Goal: Book appointment/travel/reservation

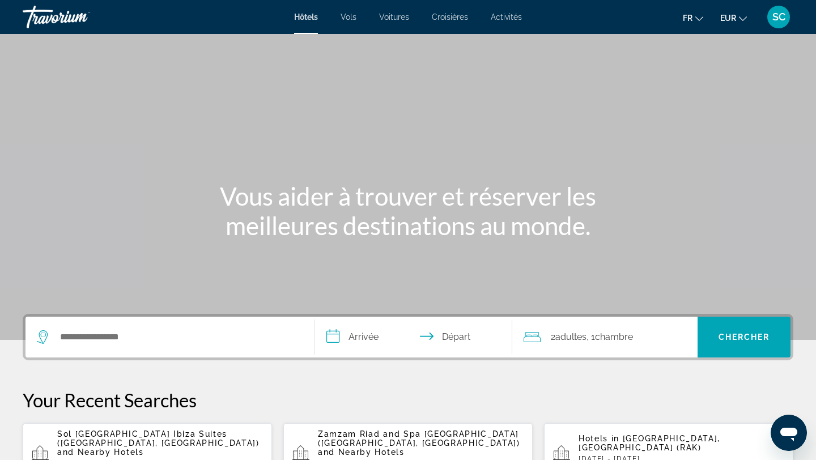
click at [350, 19] on span "Vols" at bounding box center [349, 16] width 16 height 9
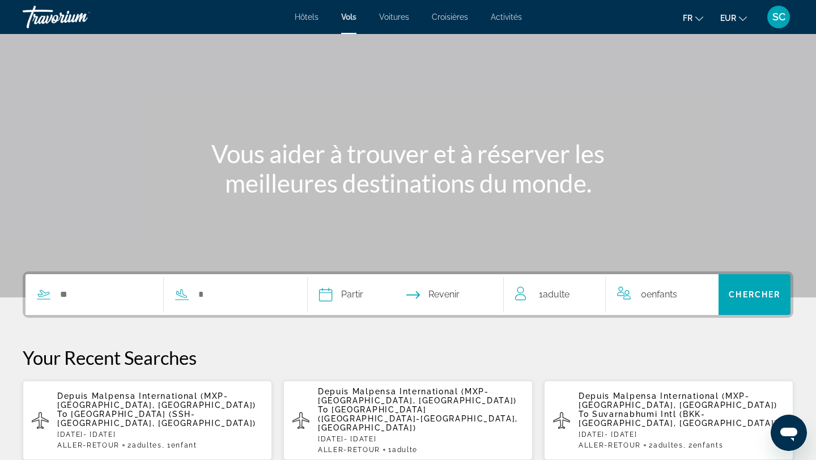
scroll to position [37, 0]
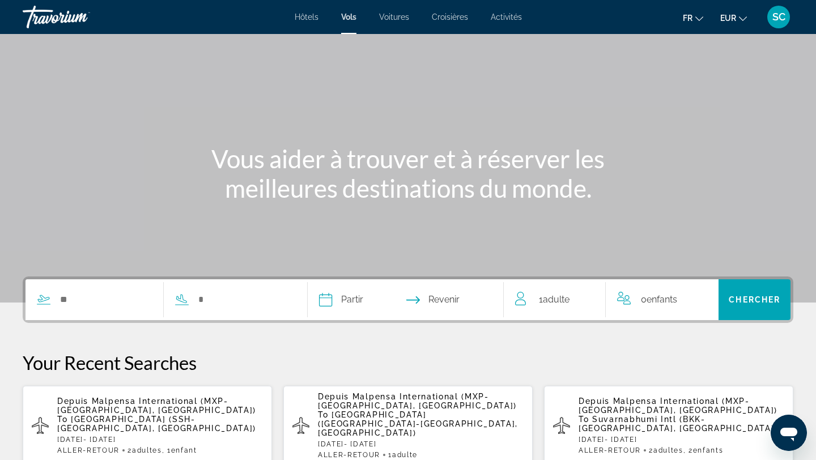
click at [406, 19] on span "Voitures" at bounding box center [394, 16] width 30 height 9
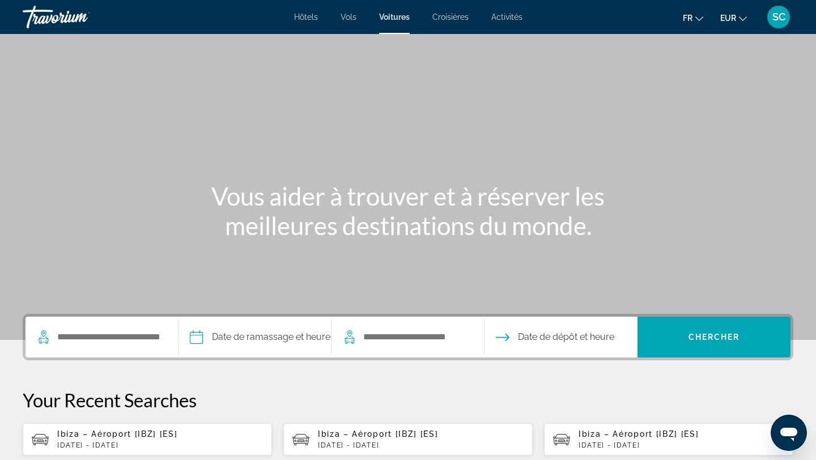
click at [460, 20] on span "Croisières" at bounding box center [450, 16] width 36 height 9
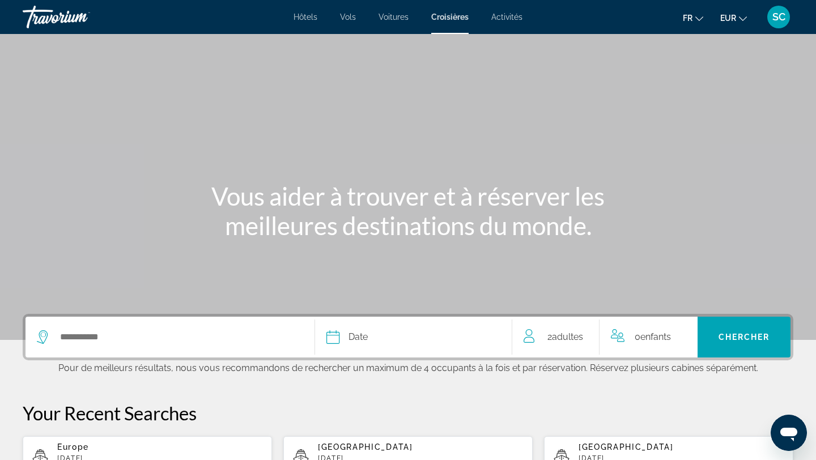
click at [301, 17] on span "Hôtels" at bounding box center [306, 16] width 24 height 9
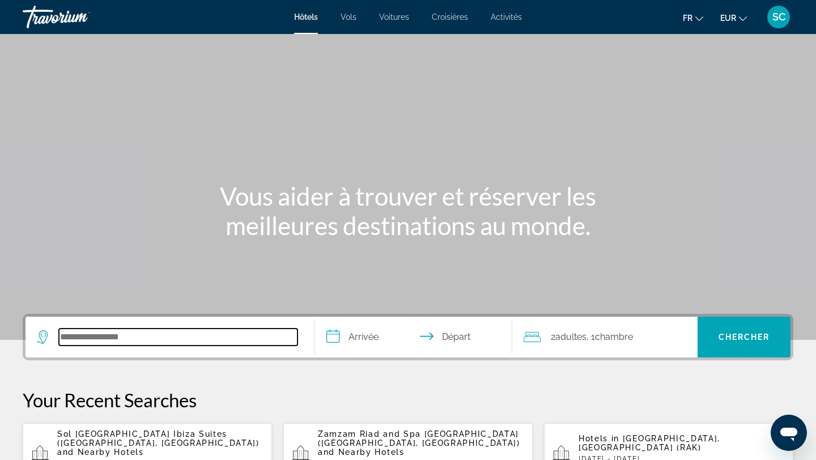
click at [118, 346] on div "Search widget" at bounding box center [170, 337] width 266 height 41
click at [87, 341] on input "Search hotel destination" at bounding box center [178, 337] width 239 height 17
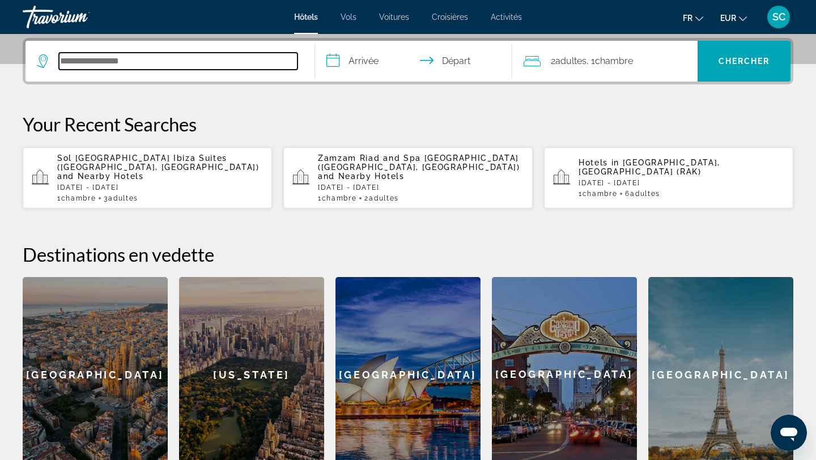
scroll to position [277, 0]
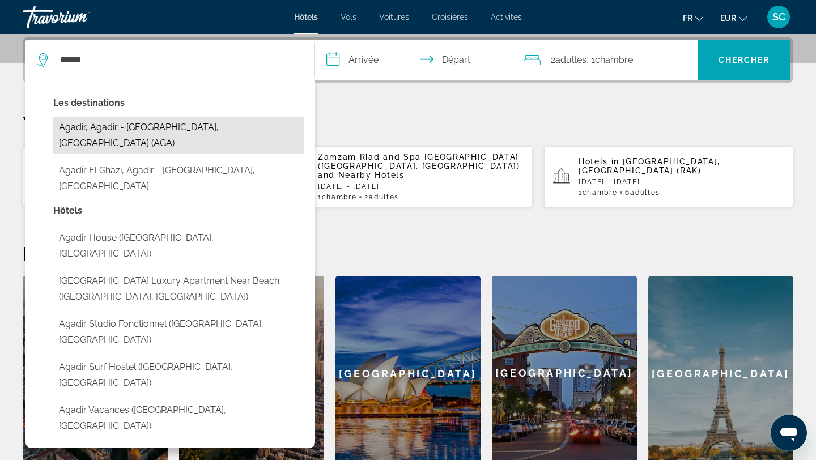
click at [146, 135] on button "Agadir, Agadir - Southern Atlantic Coast, Morocco (AGA)" at bounding box center [178, 135] width 251 height 37
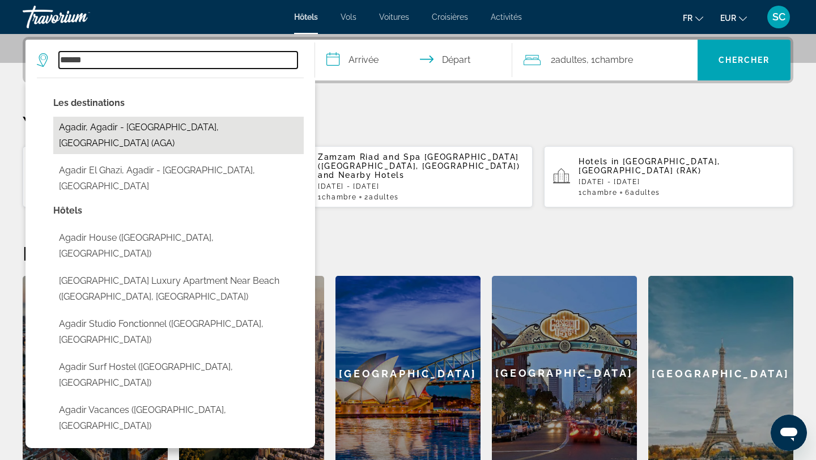
type input "**********"
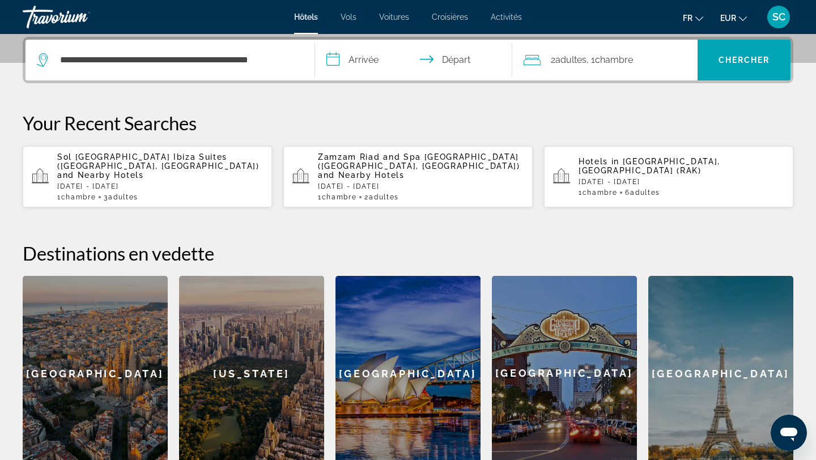
click at [358, 62] on input "**********" at bounding box center [416, 62] width 202 height 44
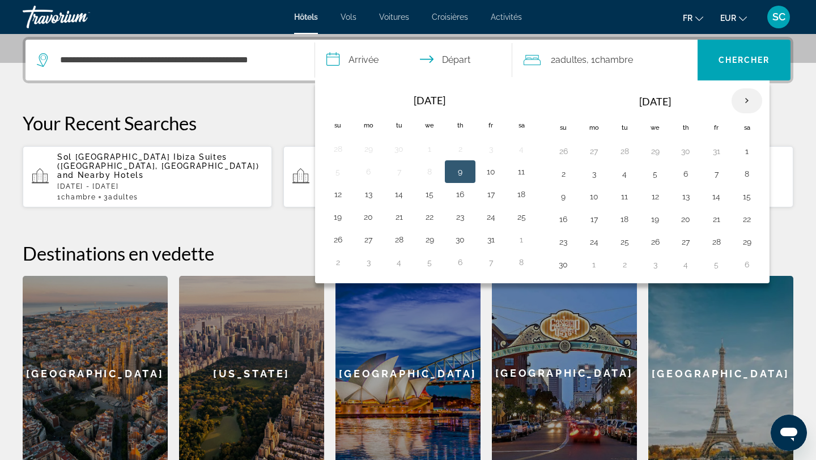
click at [750, 100] on th "Next month" at bounding box center [747, 100] width 31 height 25
click at [750, 178] on button "10" at bounding box center [747, 174] width 18 height 16
click at [746, 97] on th "Next month" at bounding box center [747, 100] width 31 height 25
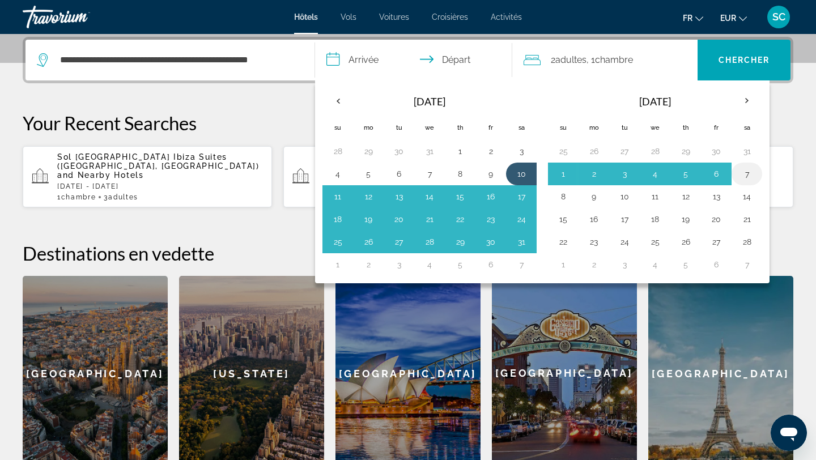
click at [749, 175] on button "7" at bounding box center [747, 174] width 18 height 16
type input "**********"
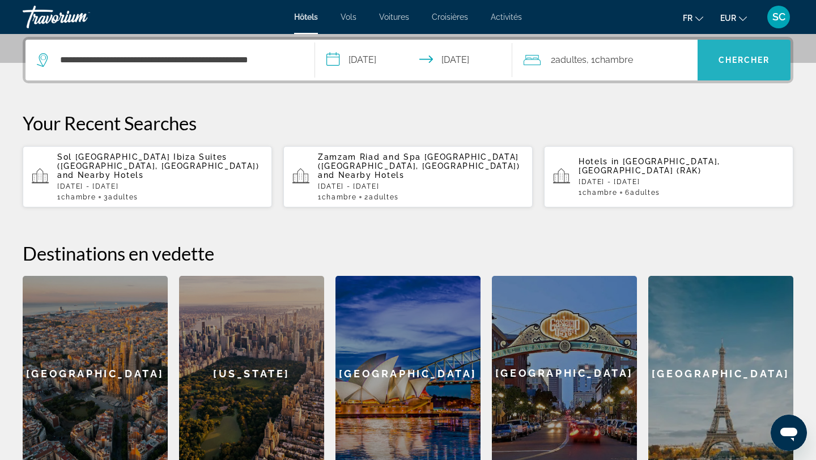
click at [728, 66] on span "Search" at bounding box center [744, 59] width 93 height 27
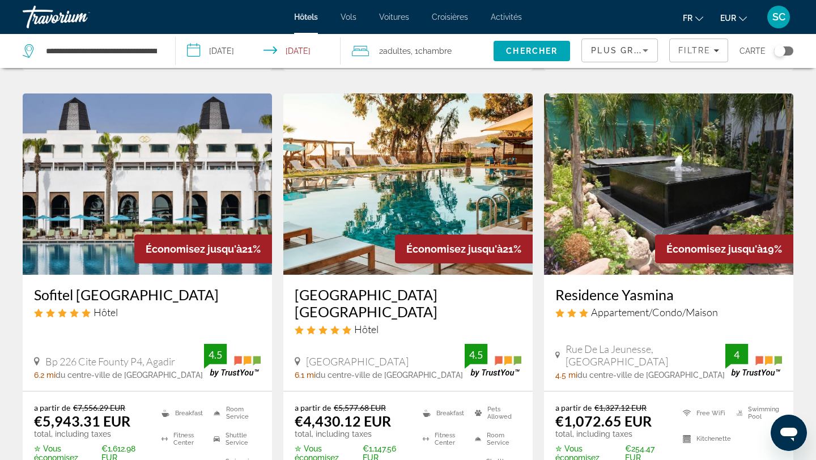
scroll to position [907, 0]
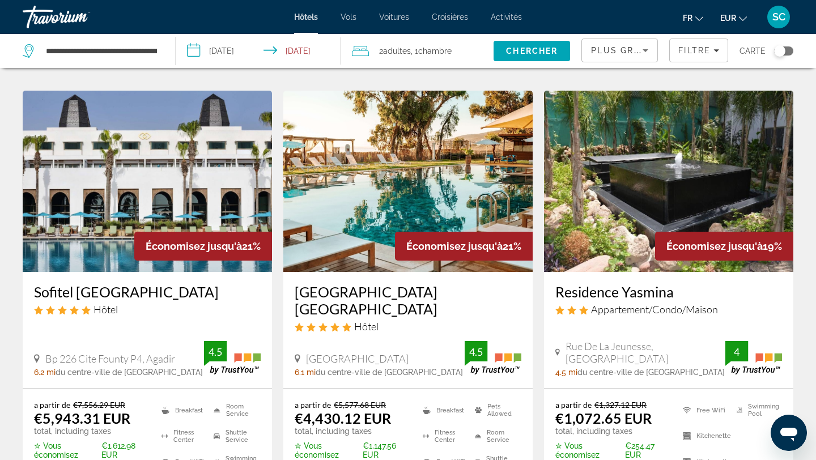
click at [787, 50] on div "Toggle map" at bounding box center [783, 50] width 19 height 9
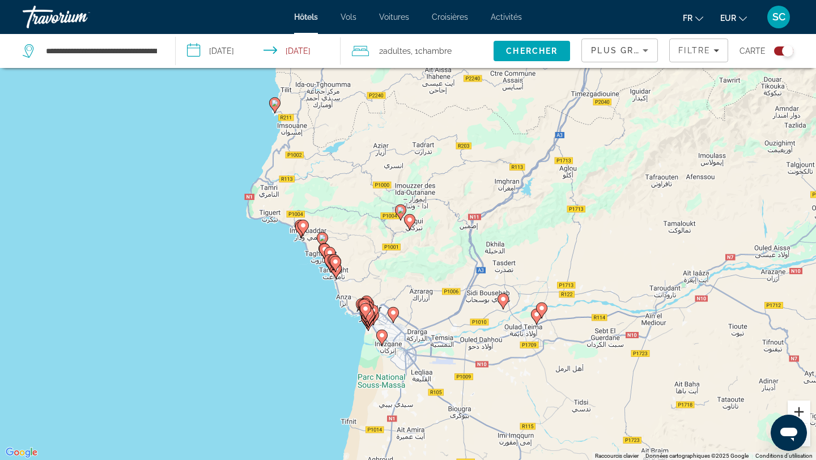
click at [801, 414] on button "Zoom avant" at bounding box center [799, 412] width 23 height 23
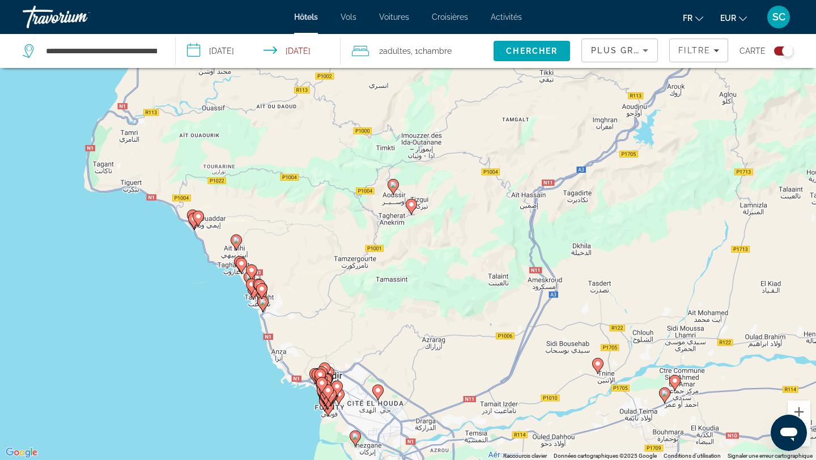
click at [656, 345] on div "Pour activer le glissement avec le clavier, appuyez sur Alt+Entrée. Une fois ce…" at bounding box center [408, 230] width 816 height 460
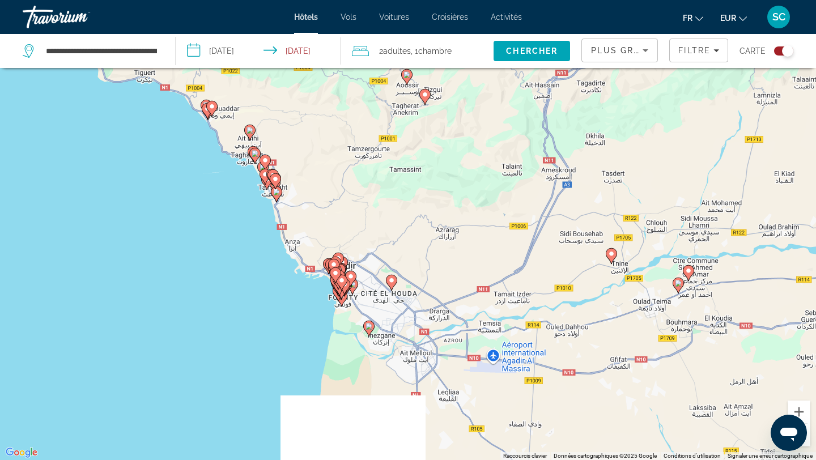
drag, startPoint x: 656, startPoint y: 353, endPoint x: 670, endPoint y: 244, distance: 109.7
click at [670, 244] on div "Pour activer le glissement avec le clavier, appuyez sur Alt+Entrée. Une fois ce…" at bounding box center [408, 230] width 816 height 460
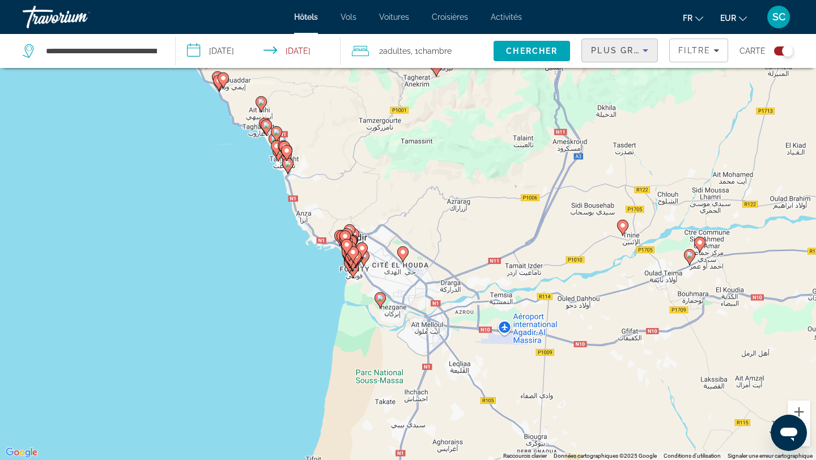
click at [648, 50] on icon "Sort by" at bounding box center [646, 51] width 14 height 14
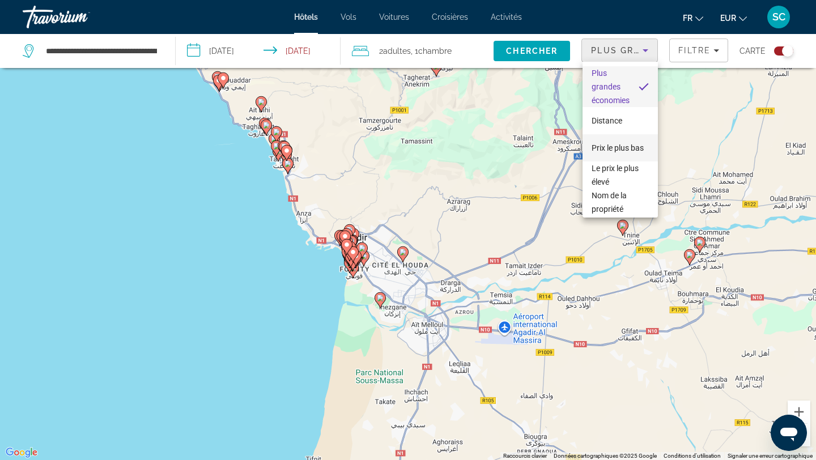
click at [610, 148] on span "Prix le plus bas" at bounding box center [618, 147] width 52 height 9
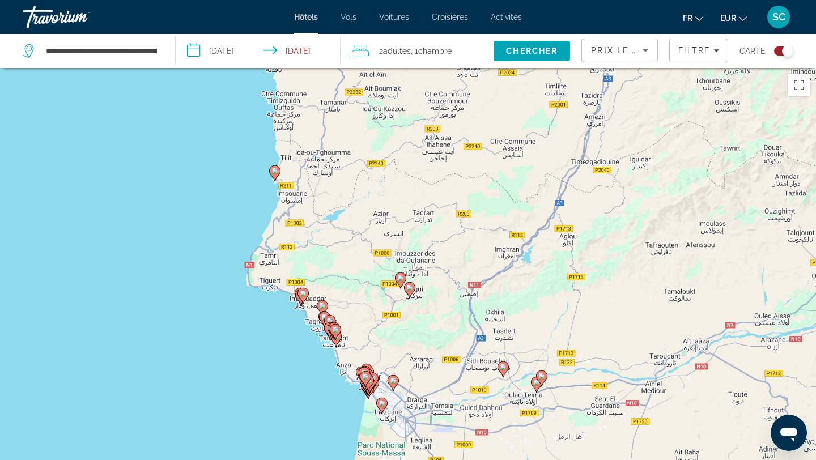
click at [784, 53] on div "Toggle map" at bounding box center [787, 50] width 11 height 11
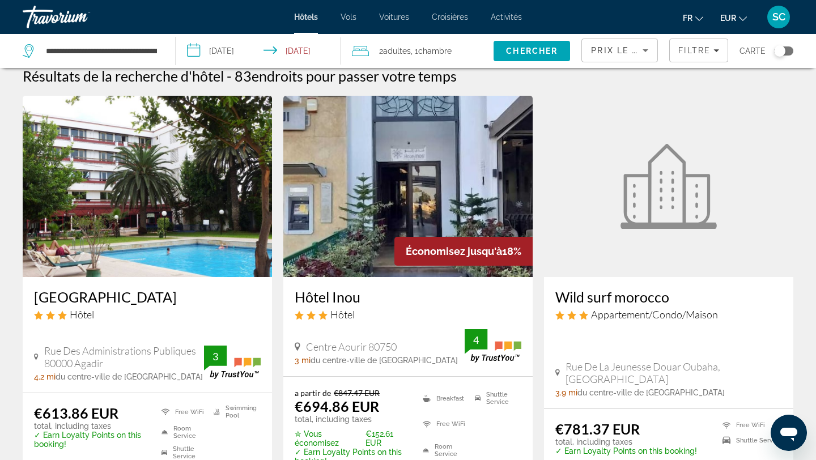
scroll to position [14, 0]
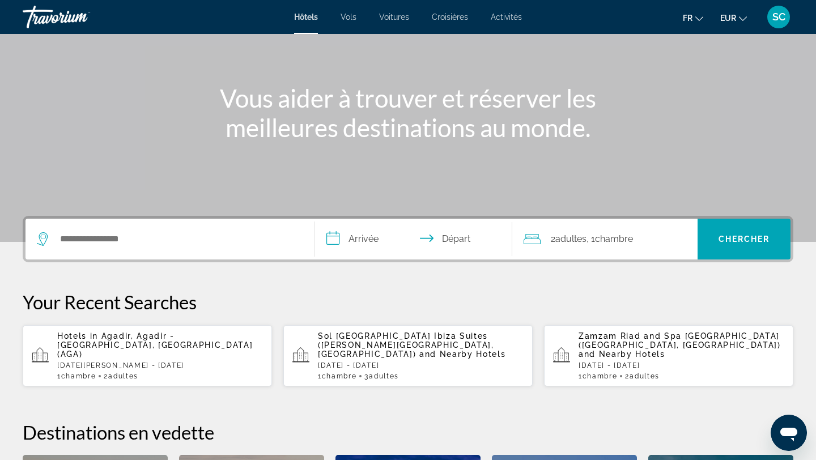
scroll to position [99, 0]
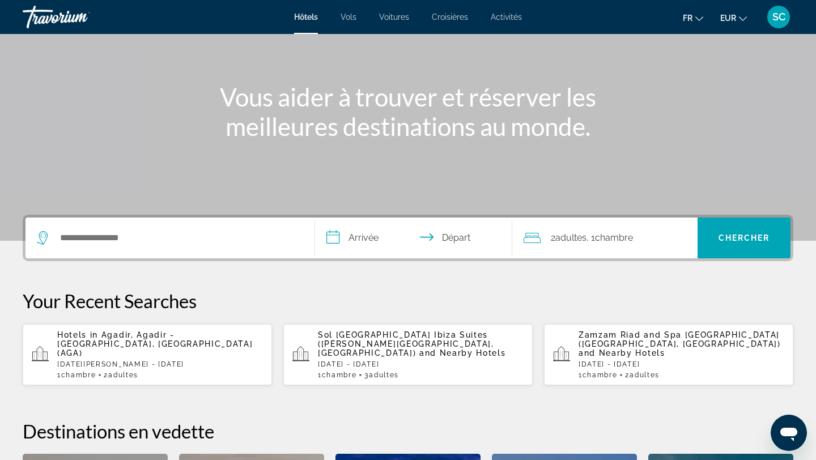
click at [128, 329] on app-hotels-recent-search "Hotels in Agadir, Agadir - Southern Atlantic Coast, Morocco (AGA) Sat, 10 Jan -…" at bounding box center [147, 354] width 249 height 61
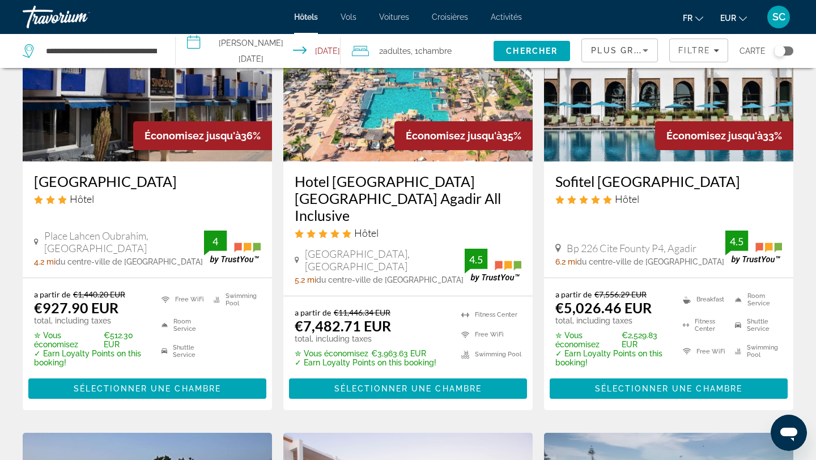
scroll to position [146, 0]
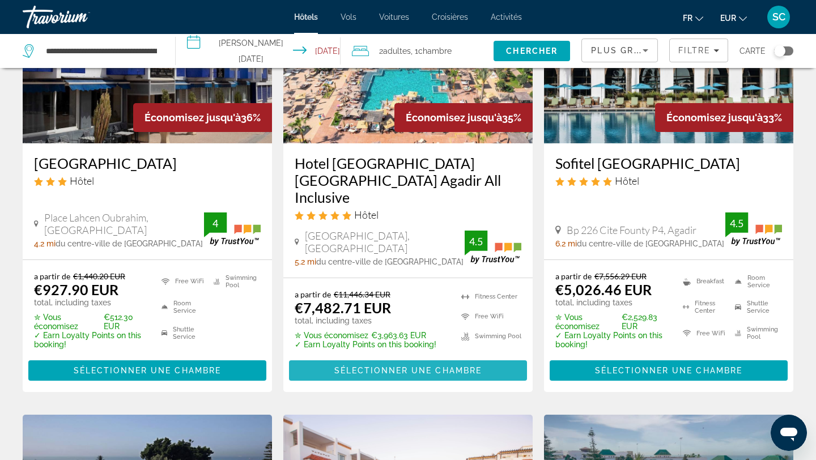
click at [360, 366] on span "Sélectionner une chambre" at bounding box center [407, 370] width 147 height 9
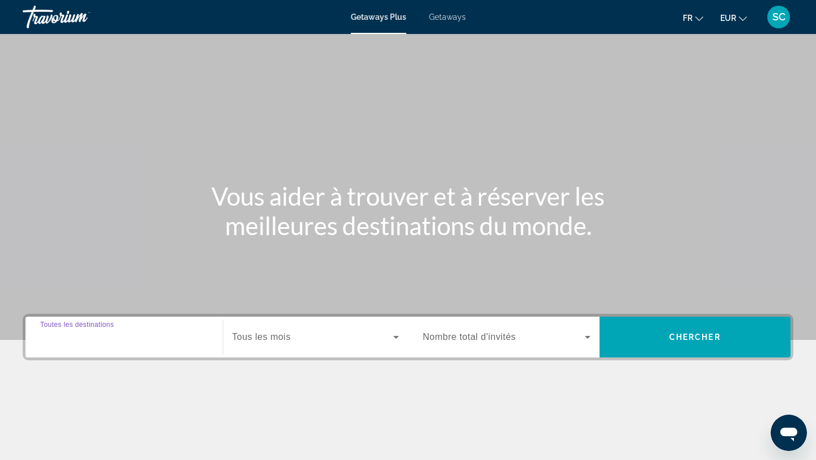
click at [70, 343] on input "Destination Toutes les destinations" at bounding box center [124, 338] width 168 height 14
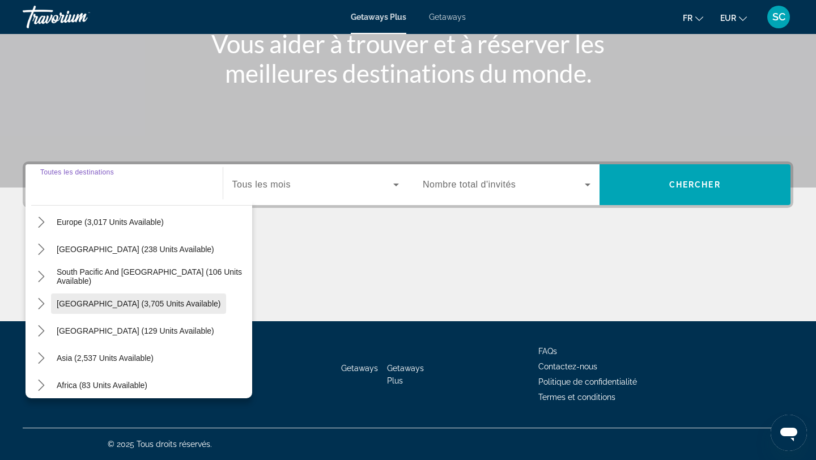
scroll to position [184, 0]
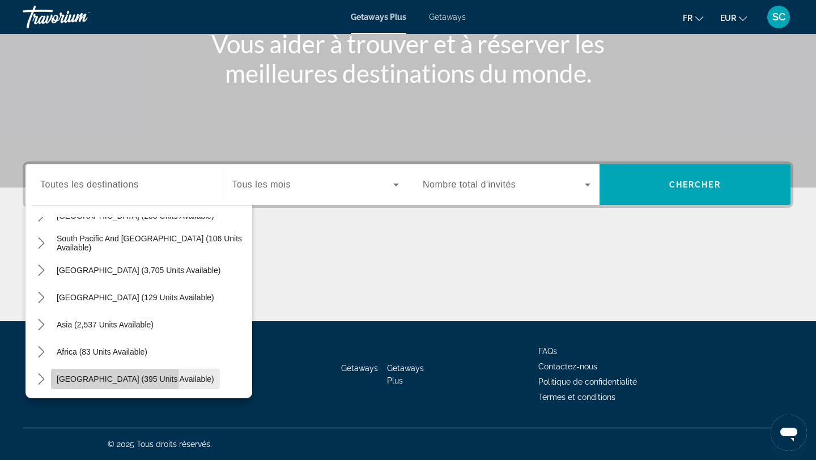
click at [110, 378] on span "[GEOGRAPHIC_DATA] (395 units available)" at bounding box center [136, 379] width 158 height 9
type input "**********"
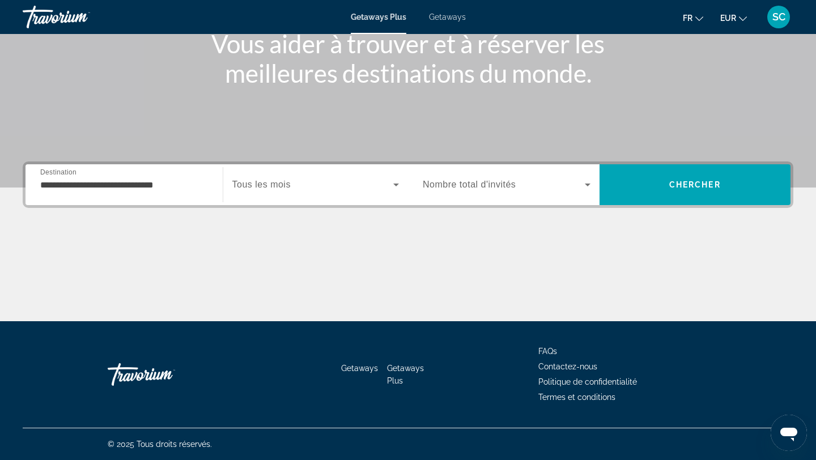
click at [274, 188] on span "Tous les mois" at bounding box center [261, 185] width 58 height 10
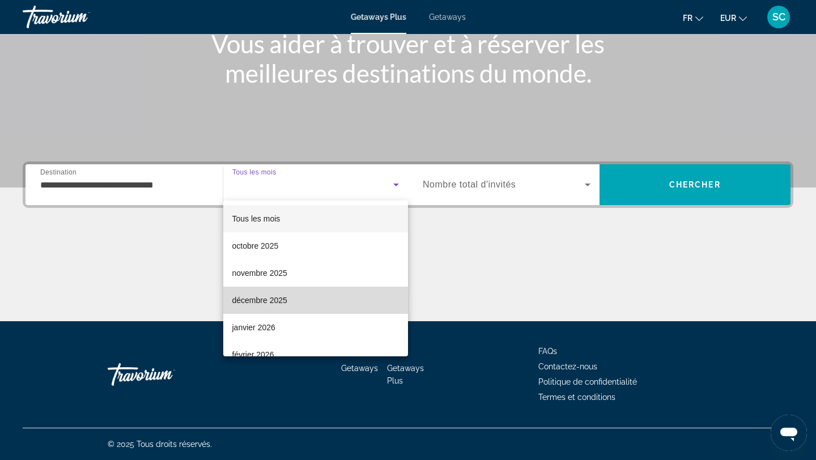
click at [265, 303] on span "décembre 2025" at bounding box center [259, 301] width 55 height 14
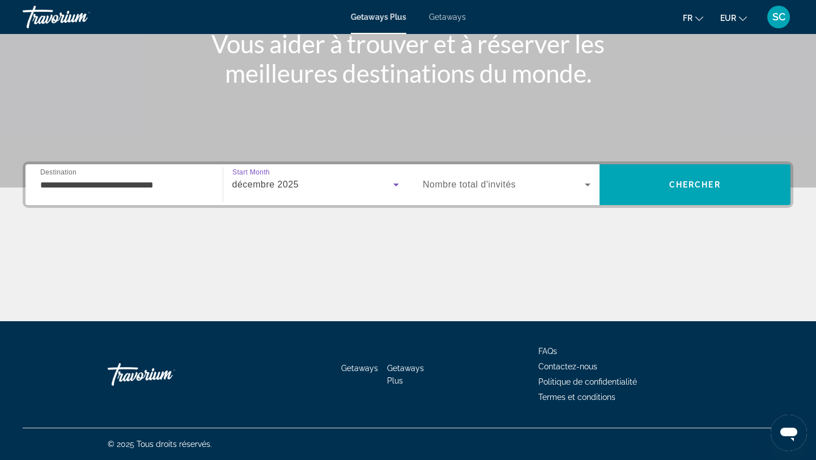
click at [491, 182] on span "Nombre total d'invités" at bounding box center [469, 185] width 93 height 10
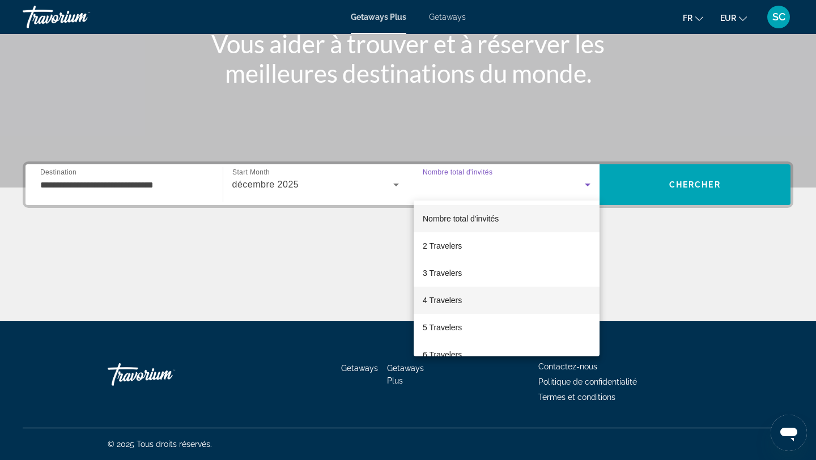
click at [442, 299] on span "4 Travelers" at bounding box center [442, 301] width 39 height 14
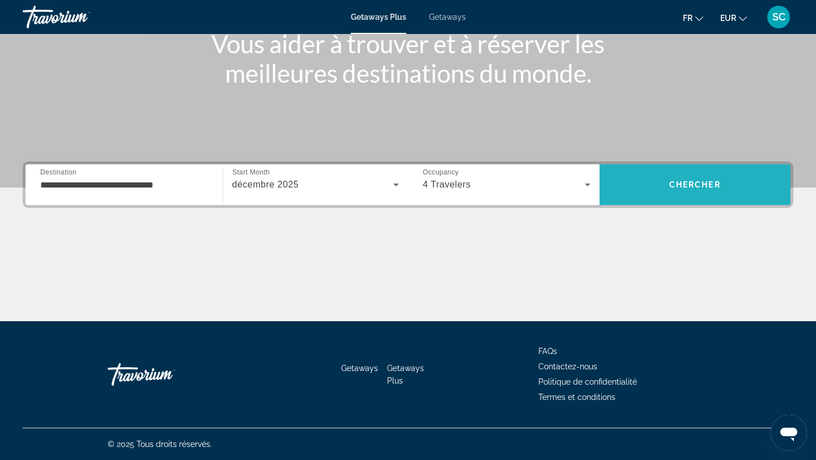
click at [686, 182] on span "Chercher" at bounding box center [695, 184] width 52 height 9
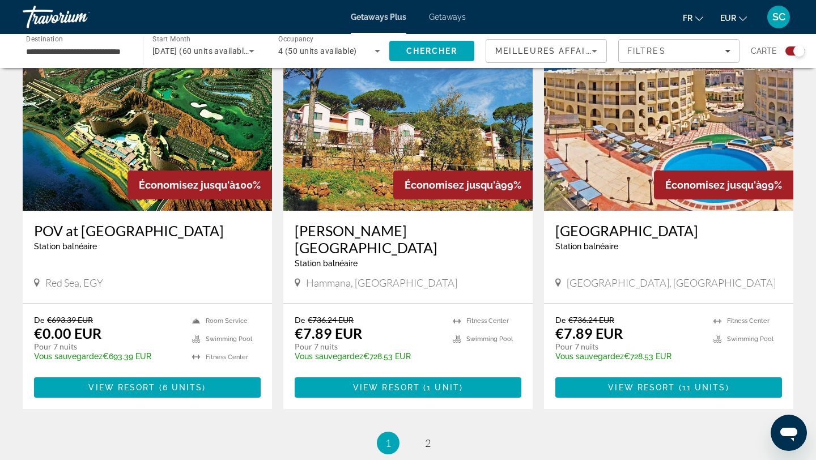
scroll to position [1578, 0]
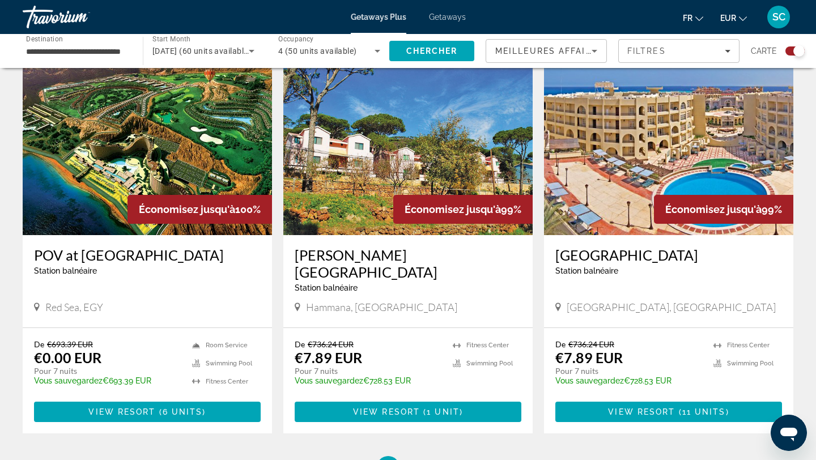
click at [670, 135] on img "Main content" at bounding box center [668, 144] width 249 height 181
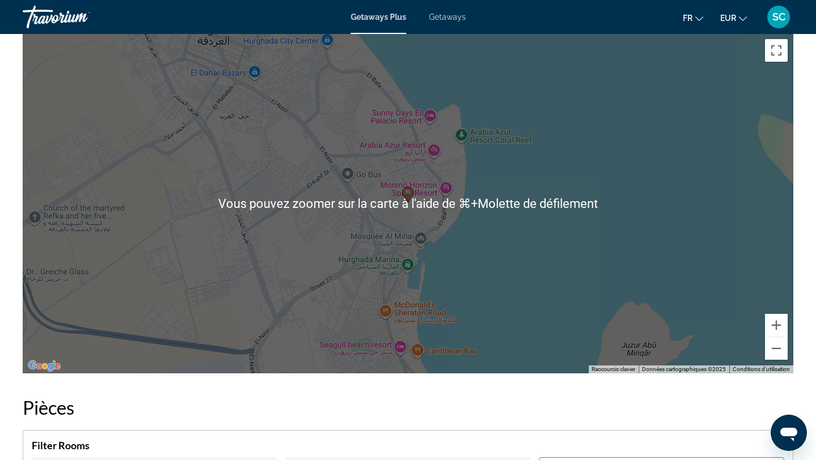
scroll to position [1445, 0]
click at [782, 355] on button "Zoom arrière" at bounding box center [776, 349] width 23 height 23
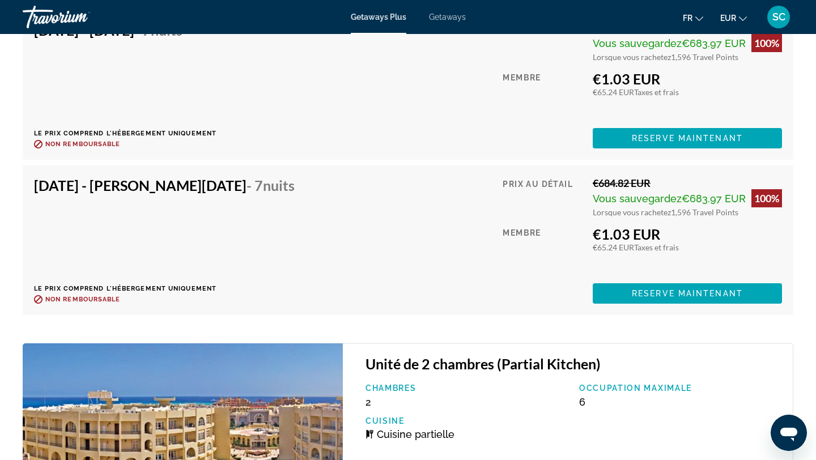
scroll to position [2519, 0]
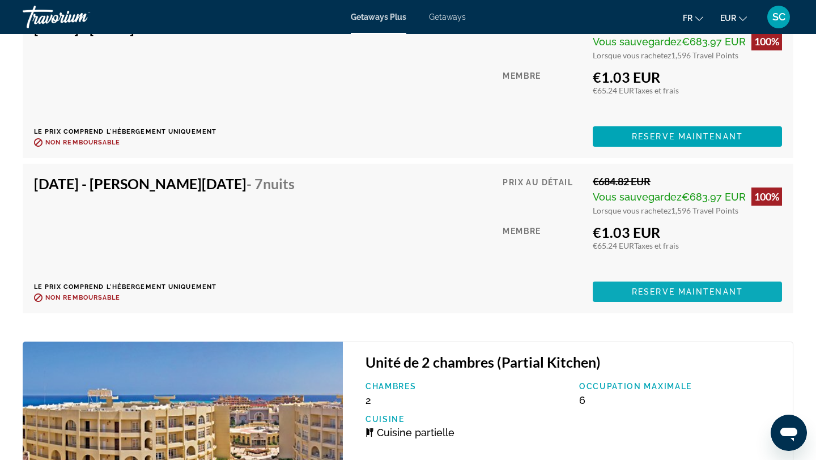
click at [652, 292] on span "Reserve maintenant" at bounding box center [687, 291] width 111 height 9
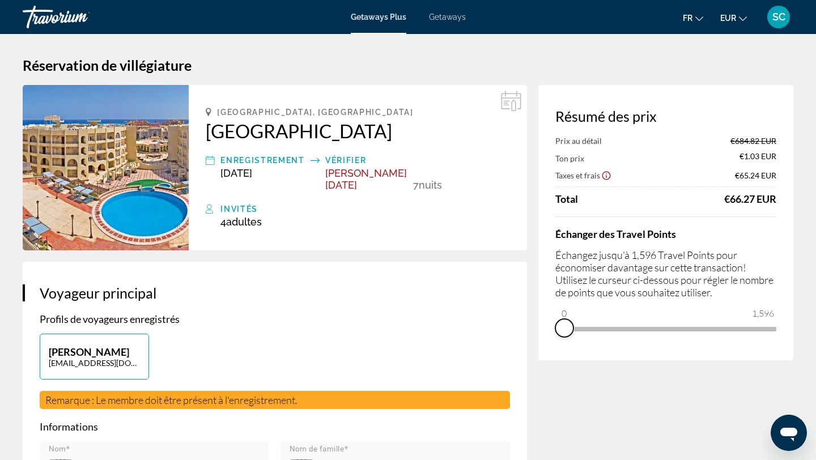
drag, startPoint x: 768, startPoint y: 343, endPoint x: 549, endPoint y: 360, distance: 220.0
click at [549, 360] on div "Résumé des prix Prix au détail €684.82 EUR Ton prix €1.03 EUR Taxes et frais €6…" at bounding box center [665, 222] width 255 height 275
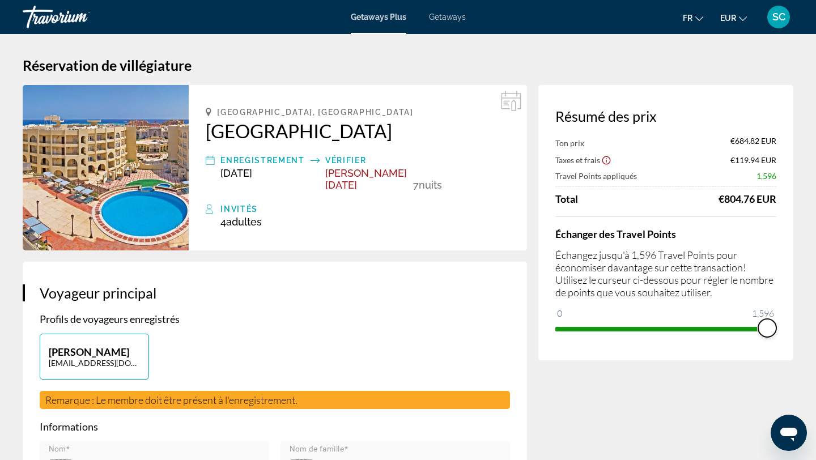
drag, startPoint x: 565, startPoint y: 311, endPoint x: 816, endPoint y: 342, distance: 252.4
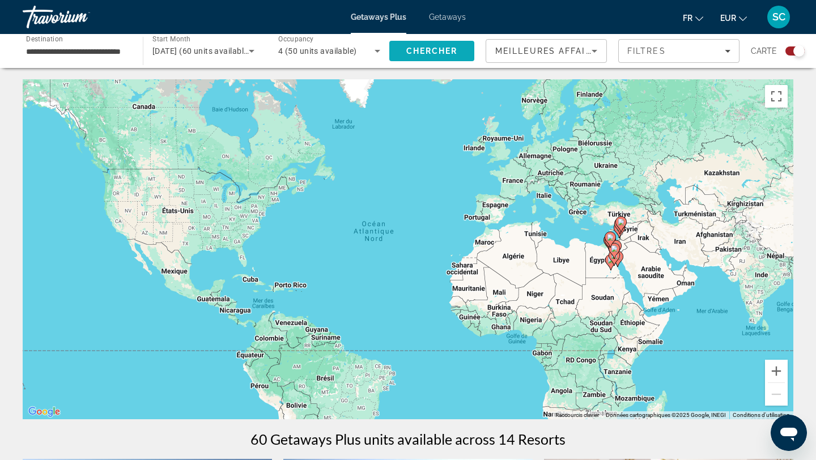
click at [431, 53] on span "Chercher" at bounding box center [432, 50] width 52 height 9
click at [772, 371] on button "Zoom avant" at bounding box center [776, 371] width 23 height 23
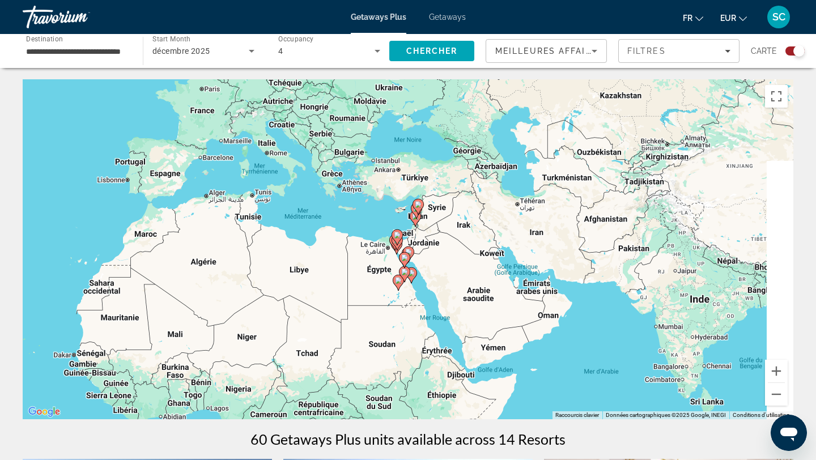
drag, startPoint x: 759, startPoint y: 343, endPoint x: 341, endPoint y: 344, distance: 418.3
click at [342, 343] on div "Pour activer le glissement avec le clavier, appuyez sur Alt+Entrée. Une fois ce…" at bounding box center [408, 249] width 771 height 340
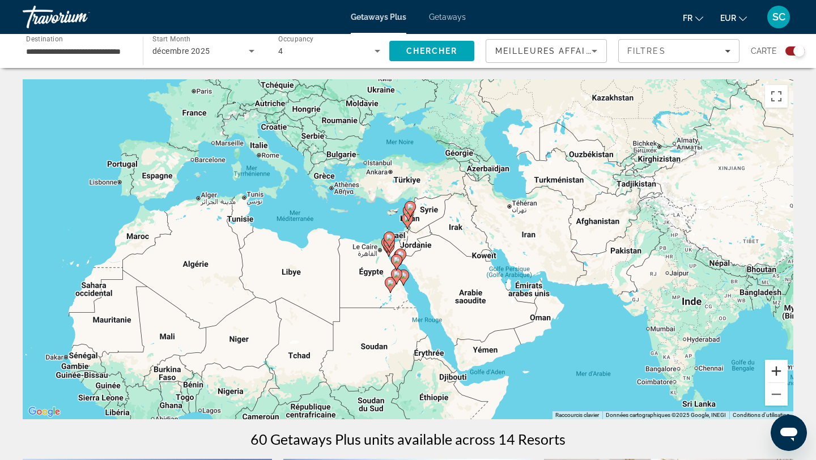
click at [779, 372] on button "Zoom avant" at bounding box center [776, 371] width 23 height 23
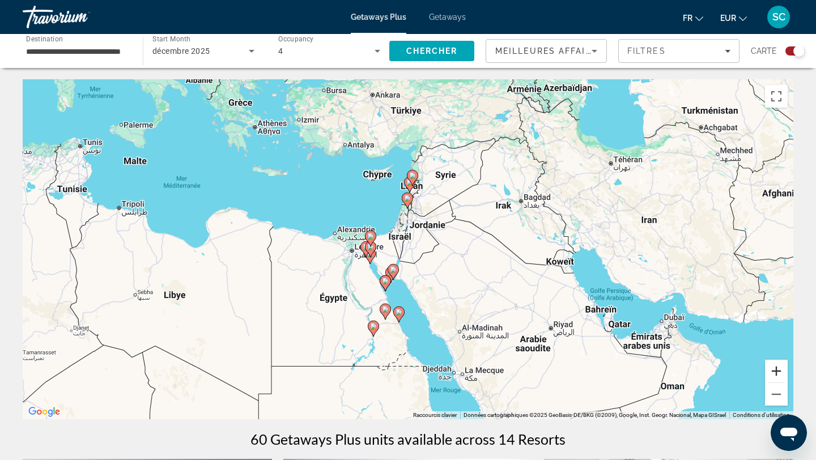
click at [779, 372] on button "Zoom avant" at bounding box center [776, 371] width 23 height 23
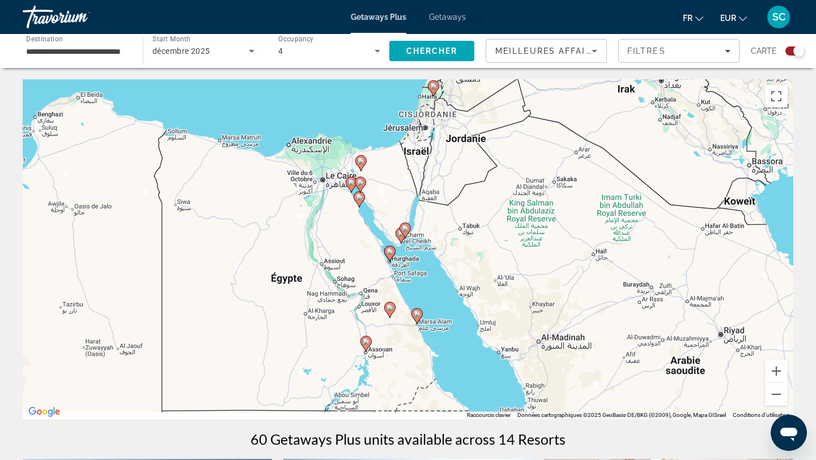
drag, startPoint x: 529, startPoint y: 326, endPoint x: 585, endPoint y: 190, distance: 146.9
click at [585, 190] on div "Pour activer le glissement avec le clavier, appuyez sur Alt+Entrée. Une fois ce…" at bounding box center [408, 249] width 771 height 340
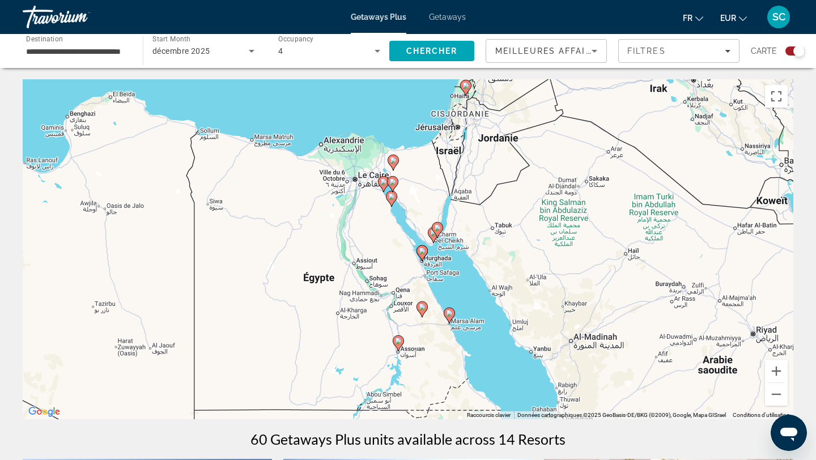
drag, startPoint x: 497, startPoint y: 184, endPoint x: 497, endPoint y: 264, distance: 79.9
click at [497, 265] on div "Pour activer le glissement avec le clavier, appuyez sur Alt+Entrée. Une fois ce…" at bounding box center [408, 249] width 771 height 340
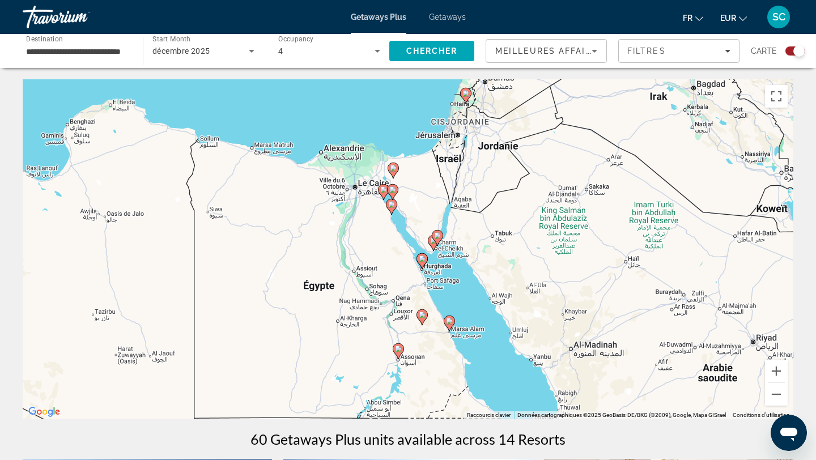
click at [397, 348] on image "Main content" at bounding box center [398, 349] width 7 height 7
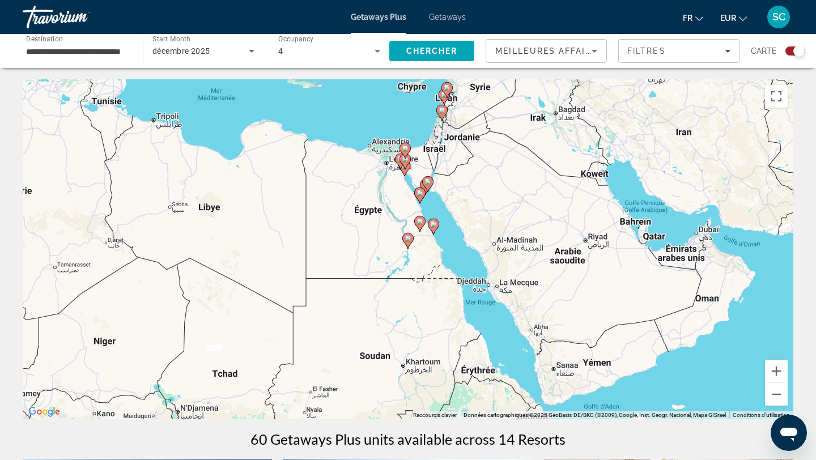
click at [409, 238] on image "Main content" at bounding box center [408, 238] width 7 height 7
type input "**********"
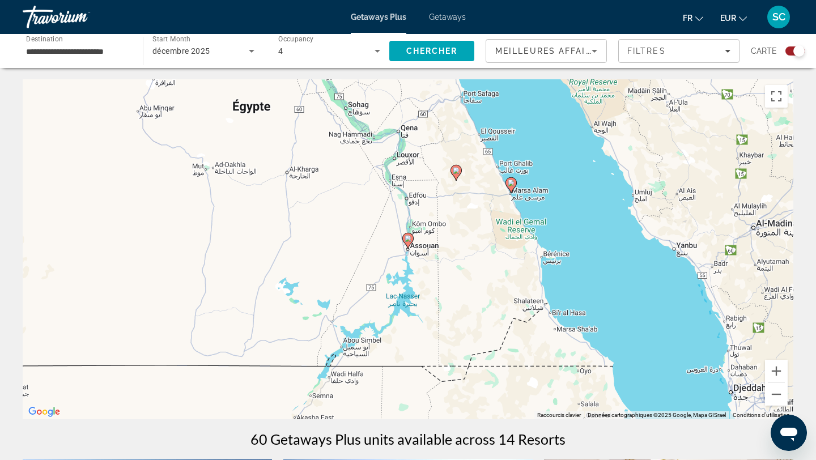
click at [406, 240] on image "Main content" at bounding box center [408, 238] width 7 height 7
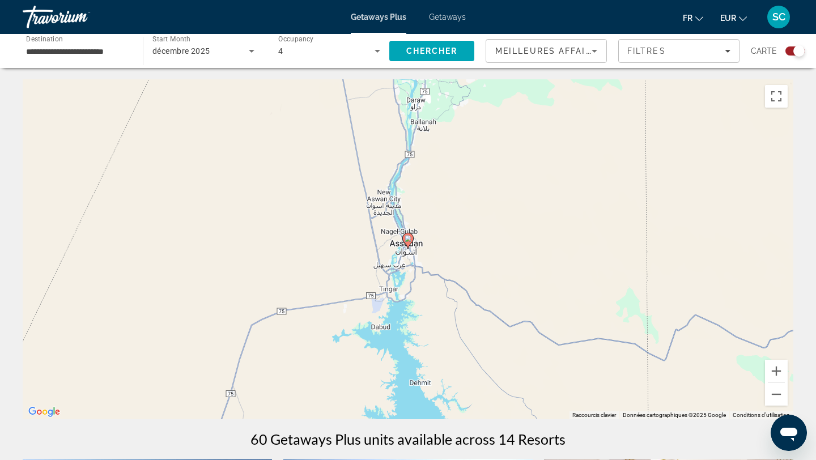
click at [406, 240] on image "Main content" at bounding box center [408, 238] width 7 height 7
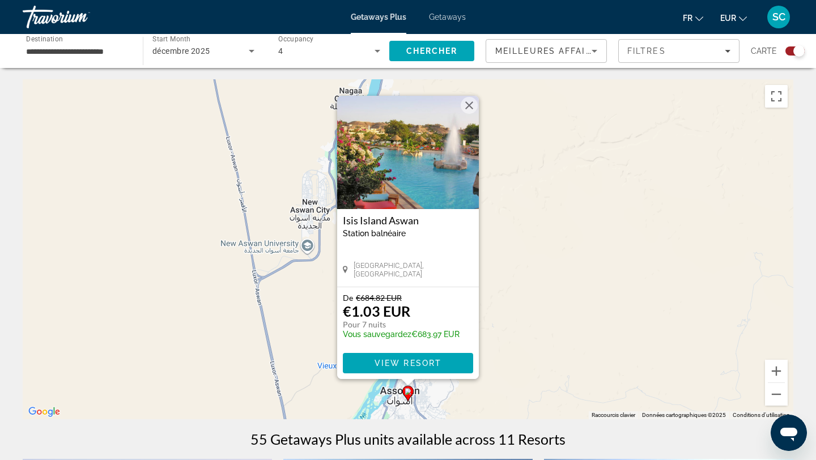
click at [414, 168] on img "Main content" at bounding box center [408, 152] width 142 height 113
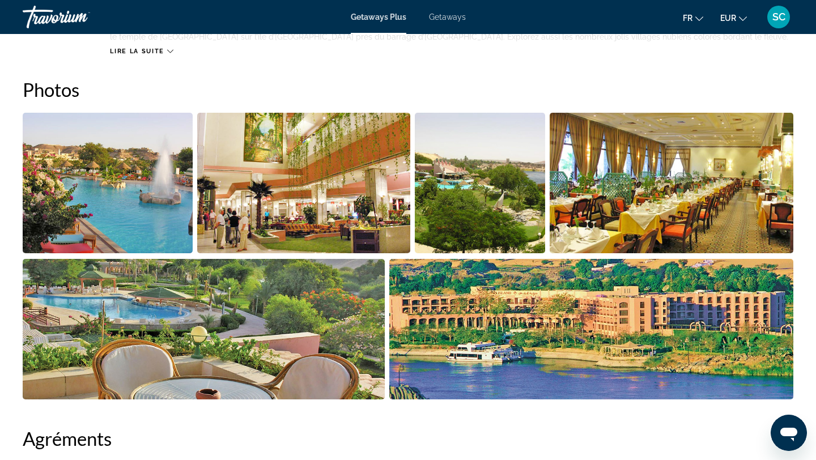
scroll to position [492, 0]
